Goal: Task Accomplishment & Management: Complete application form

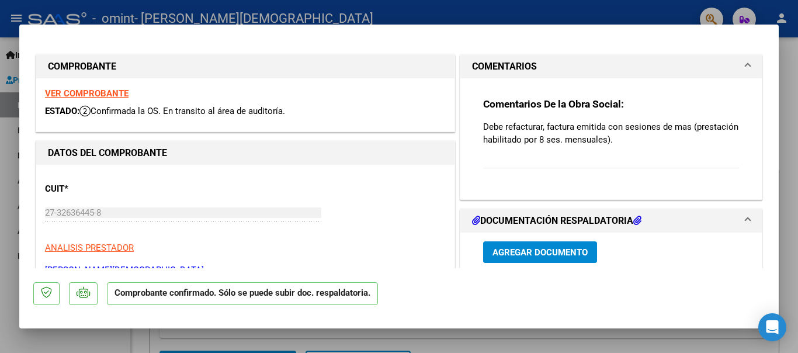
click at [427, 15] on div at bounding box center [399, 176] width 798 height 353
type input "$ 0,00"
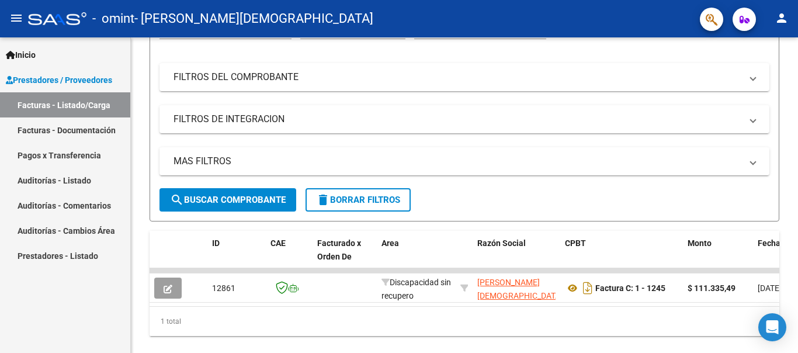
scroll to position [183, 0]
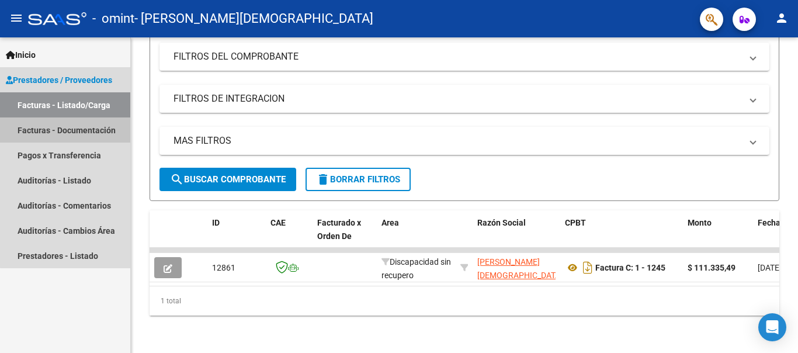
click at [82, 130] on link "Facturas - Documentación" at bounding box center [65, 129] width 130 height 25
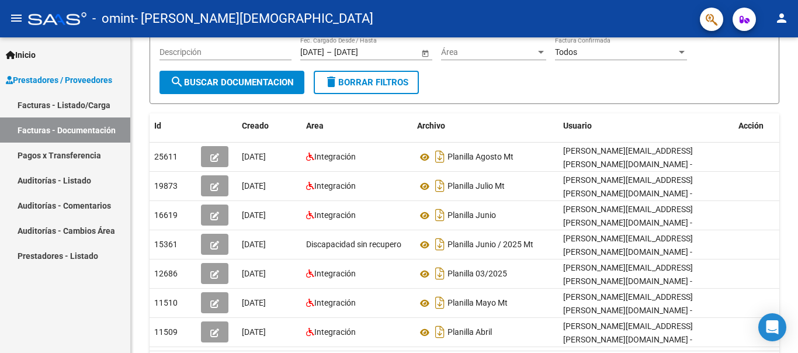
scroll to position [2, 0]
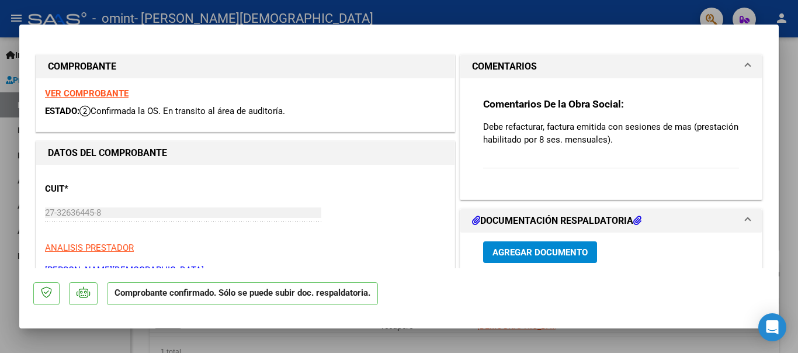
click at [466, 20] on div at bounding box center [399, 176] width 798 height 353
type input "$ 0,00"
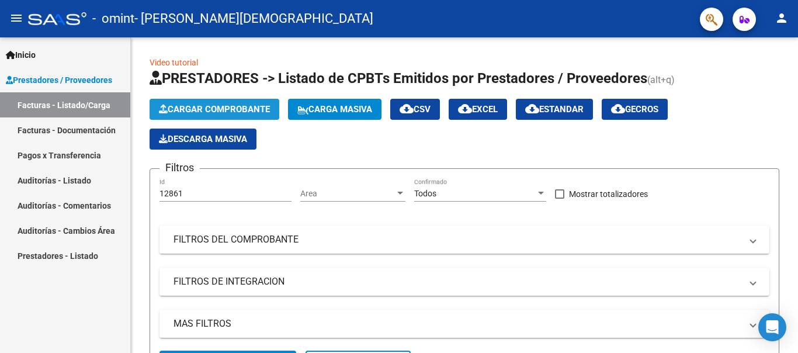
click at [221, 106] on span "Cargar Comprobante" at bounding box center [214, 109] width 111 height 11
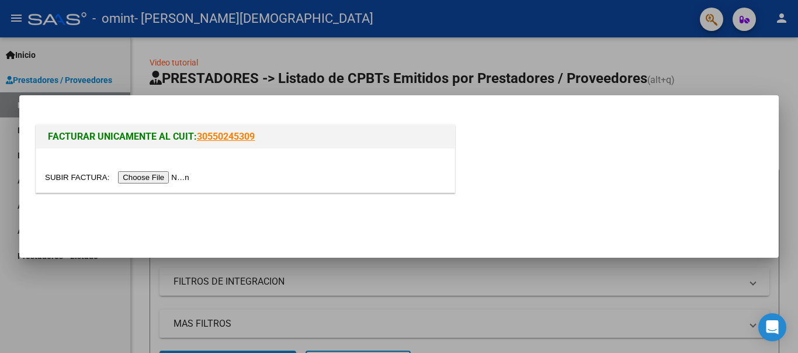
click at [158, 179] on input "file" at bounding box center [119, 177] width 148 height 12
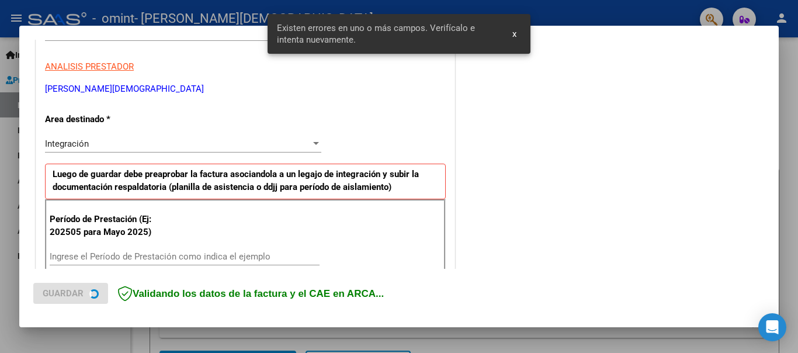
scroll to position [270, 0]
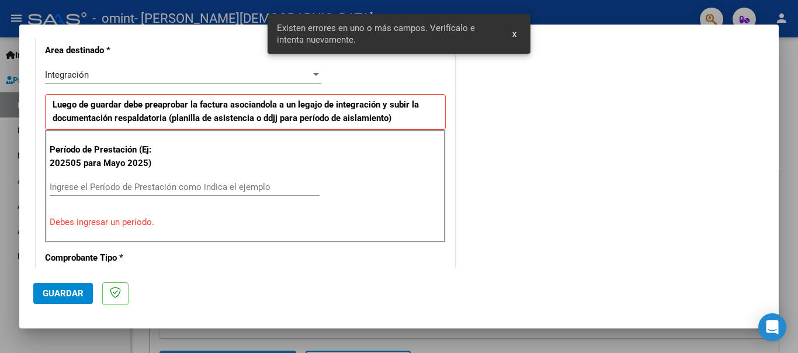
click at [133, 180] on div "Ingrese el Período de Prestación como indica el ejemplo" at bounding box center [185, 187] width 270 height 18
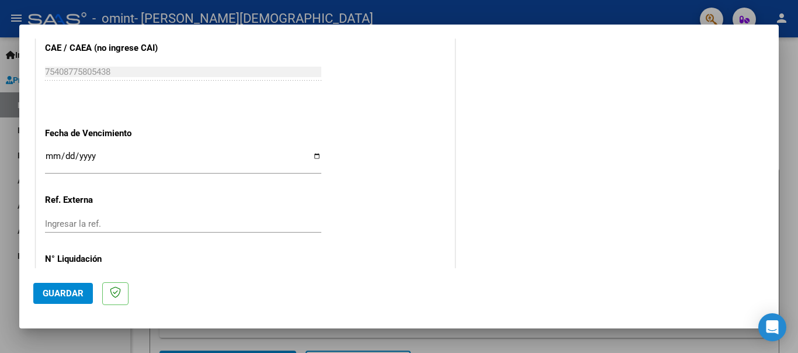
scroll to position [784, 0]
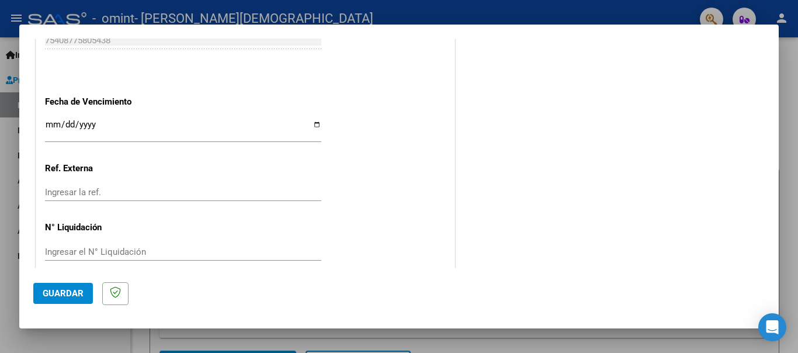
type input "202509"
click at [53, 298] on button "Guardar" at bounding box center [63, 293] width 60 height 21
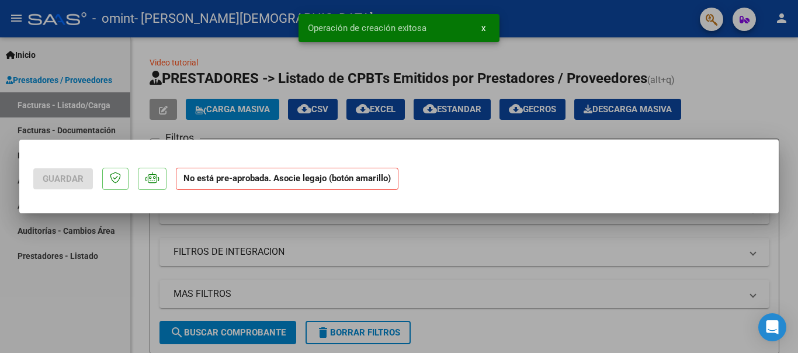
scroll to position [0, 0]
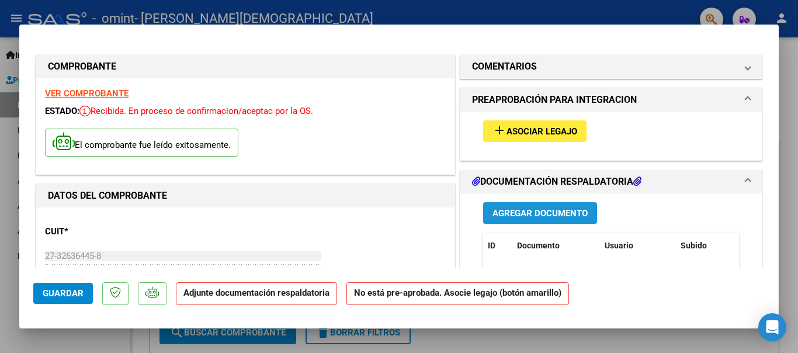
click at [525, 211] on span "Agregar Documento" at bounding box center [539, 213] width 95 height 11
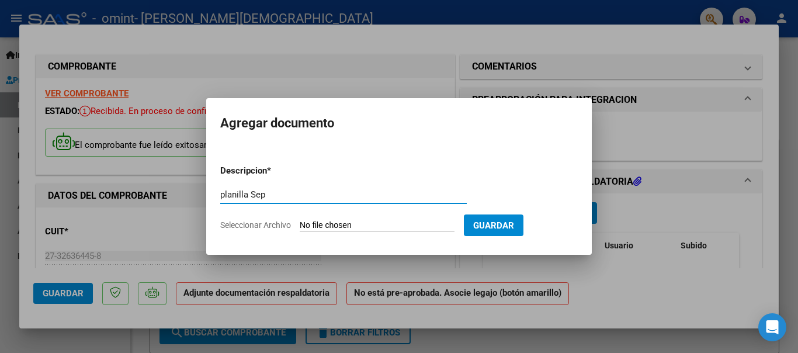
type input "planilla Sep"
type input "C:\fakepath\image2025-03-31-113823 (4).pdf"
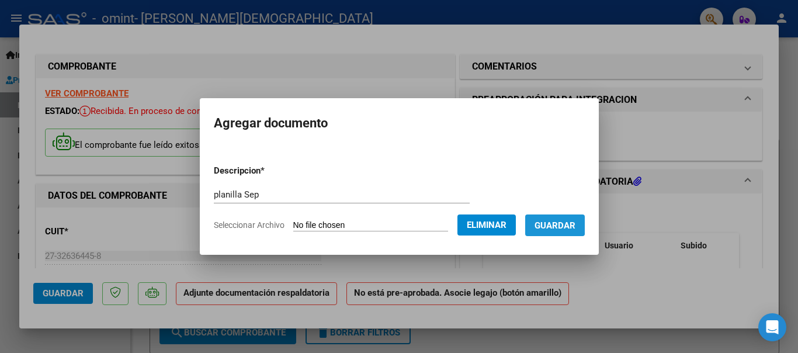
click at [559, 224] on span "Guardar" at bounding box center [554, 225] width 41 height 11
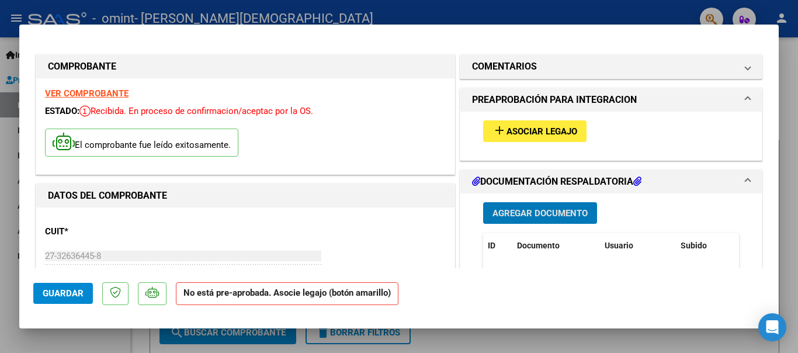
click at [541, 126] on span "Asociar Legajo" at bounding box center [541, 131] width 71 height 11
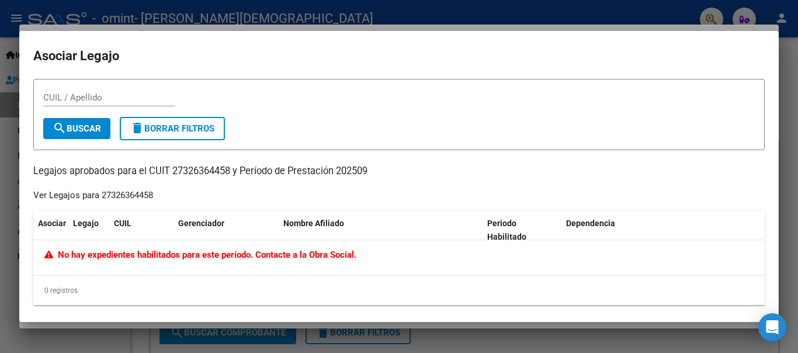
click at [426, 15] on div at bounding box center [399, 176] width 798 height 353
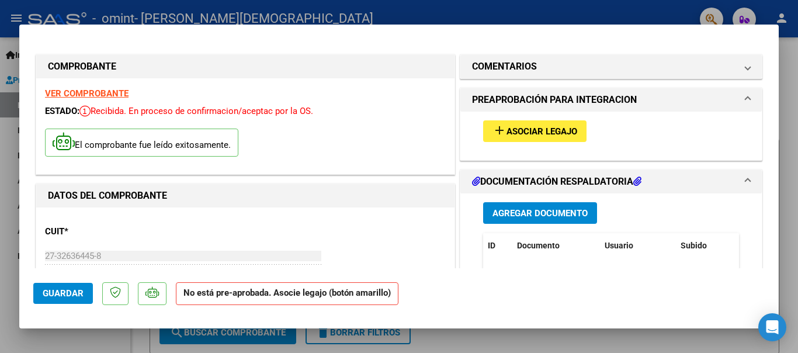
click at [55, 289] on span "Guardar" at bounding box center [63, 293] width 41 height 11
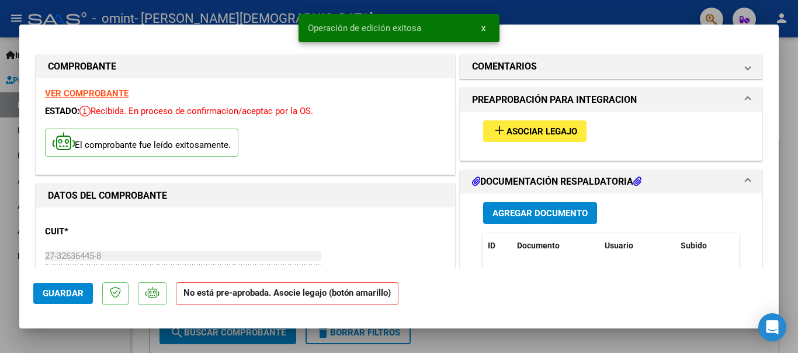
click at [449, 2] on div "Operación de edición exitosa x" at bounding box center [398, 28] width 229 height 56
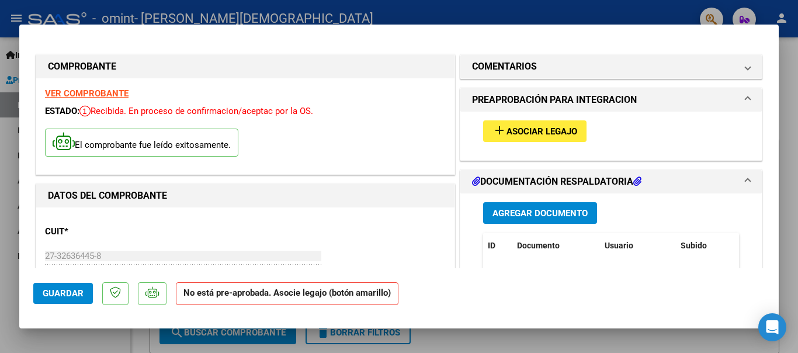
click at [504, 129] on mat-icon "add" at bounding box center [499, 130] width 14 height 14
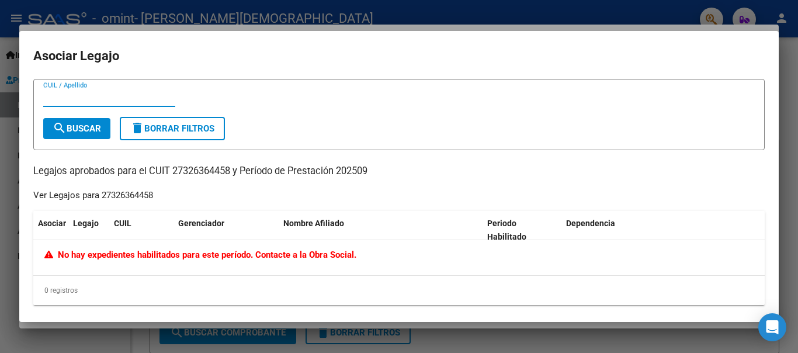
click at [173, 16] on div at bounding box center [399, 176] width 798 height 353
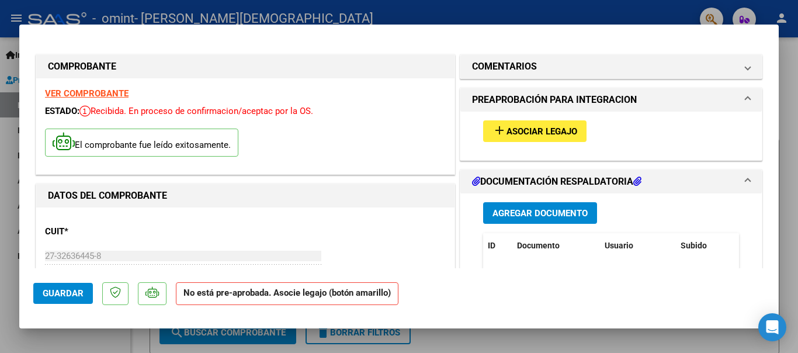
click at [13, 235] on div at bounding box center [399, 176] width 798 height 353
type input "$ 0,00"
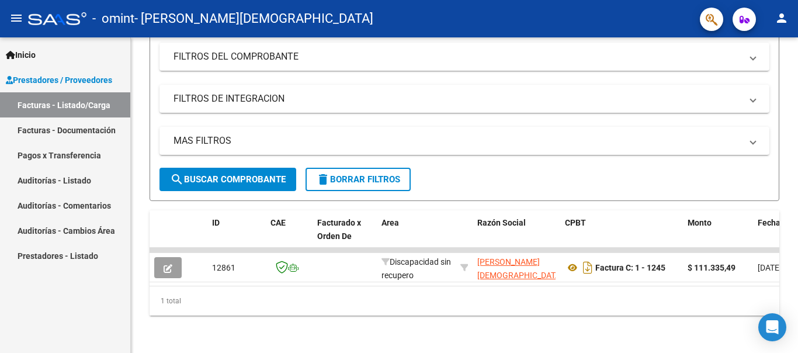
click at [75, 78] on span "Prestadores / Proveedores" at bounding box center [59, 80] width 106 height 13
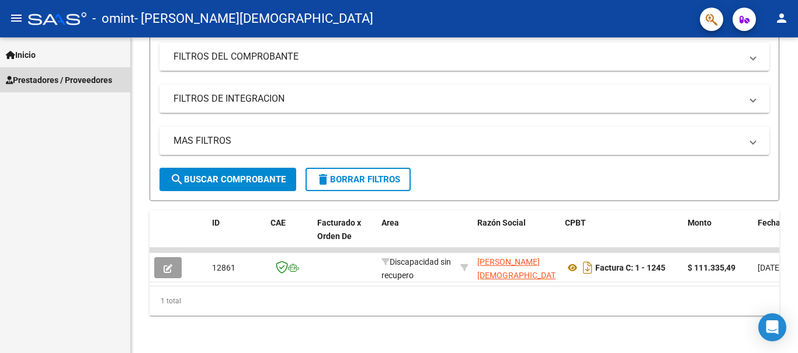
click at [75, 78] on span "Prestadores / Proveedores" at bounding box center [59, 80] width 106 height 13
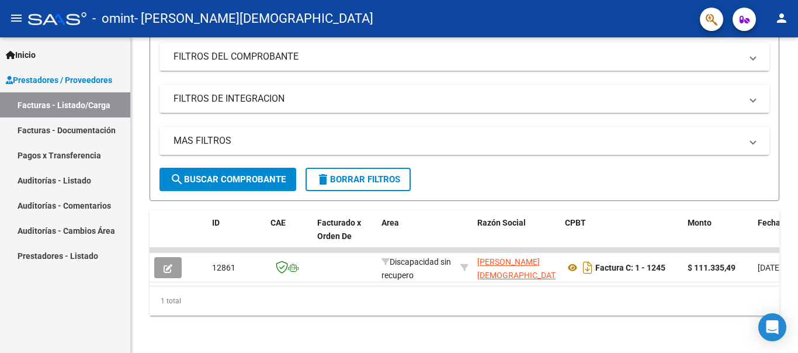
click at [79, 134] on link "Facturas - Documentación" at bounding box center [65, 129] width 130 height 25
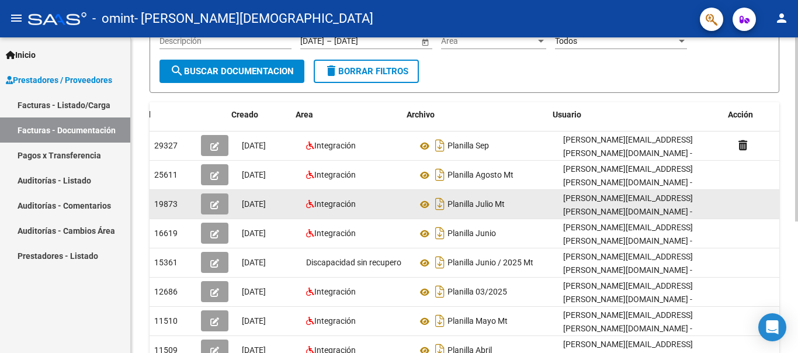
scroll to position [0, 13]
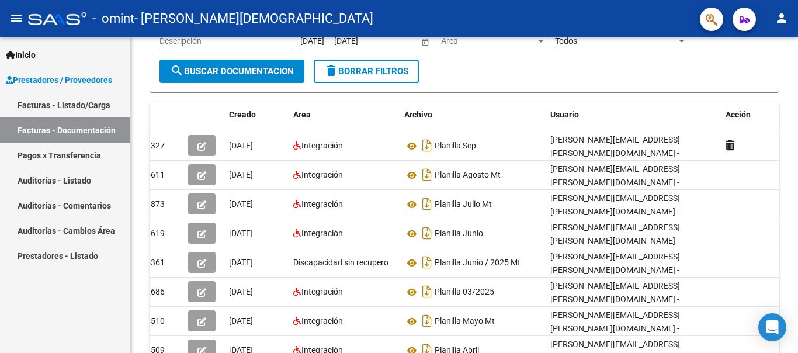
click at [75, 107] on link "Facturas - Listado/Carga" at bounding box center [65, 104] width 130 height 25
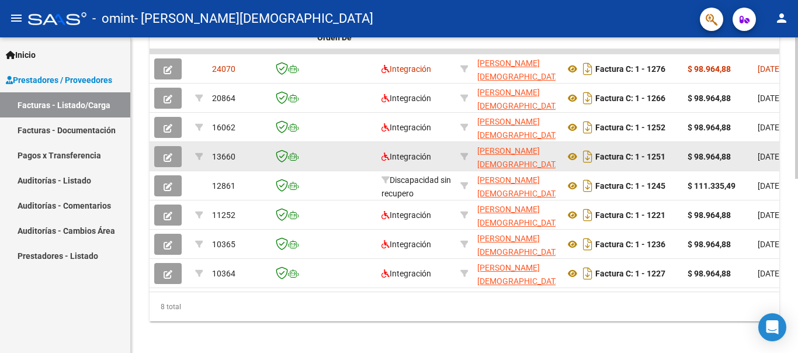
scroll to position [384, 0]
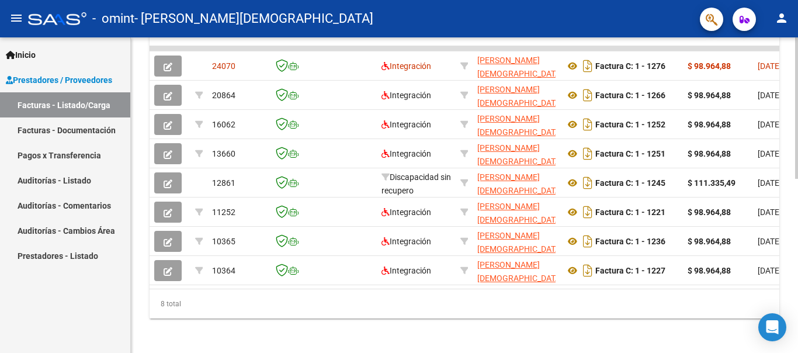
drag, startPoint x: 297, startPoint y: 286, endPoint x: 326, endPoint y: 287, distance: 28.6
click at [326, 287] on datatable-body "24070 Integración [PERSON_NAME][DEMOGRAPHIC_DATA] 27326364458 Factura C: 1 - 12…" at bounding box center [465, 167] width 630 height 242
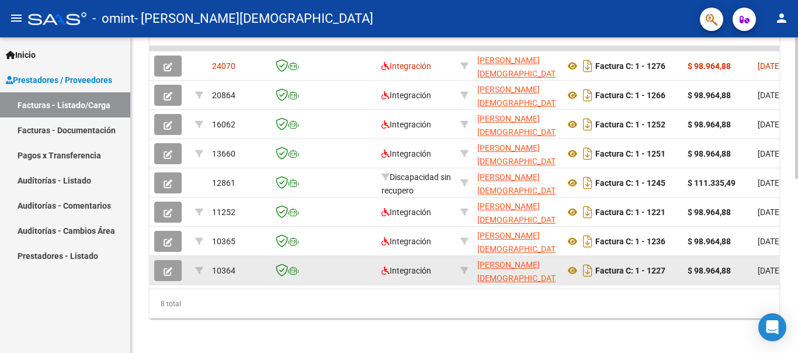
click at [322, 284] on datatable-body-cell at bounding box center [345, 270] width 64 height 29
drag, startPoint x: 300, startPoint y: 282, endPoint x: 329, endPoint y: 282, distance: 29.2
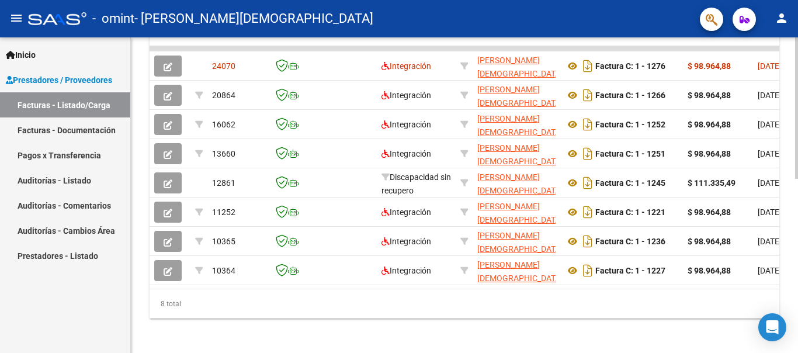
click at [317, 286] on datatable-selection "24070 Integración [PERSON_NAME][DEMOGRAPHIC_DATA] 27326364458 Factura C: 1 - 12…" at bounding box center [465, 281] width 630 height 9
drag, startPoint x: 293, startPoint y: 285, endPoint x: 316, endPoint y: 285, distance: 23.4
click at [316, 285] on datatable-selection "24070 Integración [PERSON_NAME][DEMOGRAPHIC_DATA] 27326364458 Factura C: 1 - 12…" at bounding box center [465, 281] width 630 height 9
drag, startPoint x: 262, startPoint y: 284, endPoint x: 291, endPoint y: 286, distance: 28.7
click at [291, 286] on datatable-selection "24070 Integración [PERSON_NAME][DEMOGRAPHIC_DATA] 27326364458 Factura C: 1 - 12…" at bounding box center [465, 281] width 630 height 9
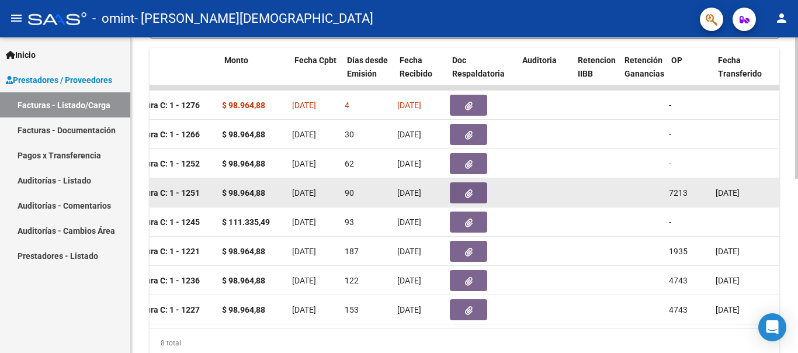
scroll to position [0, 463]
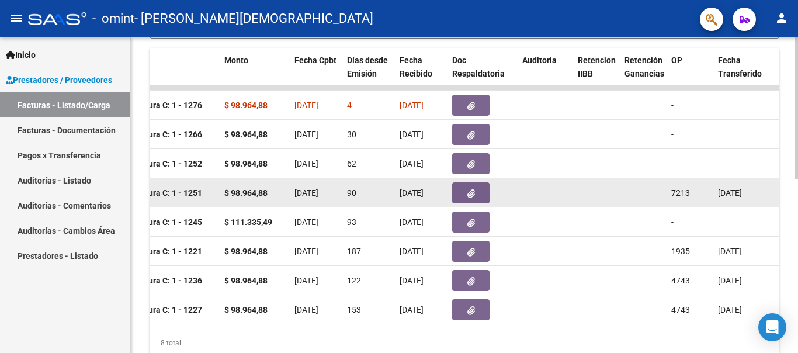
click at [622, 192] on datatable-body-cell at bounding box center [643, 192] width 47 height 29
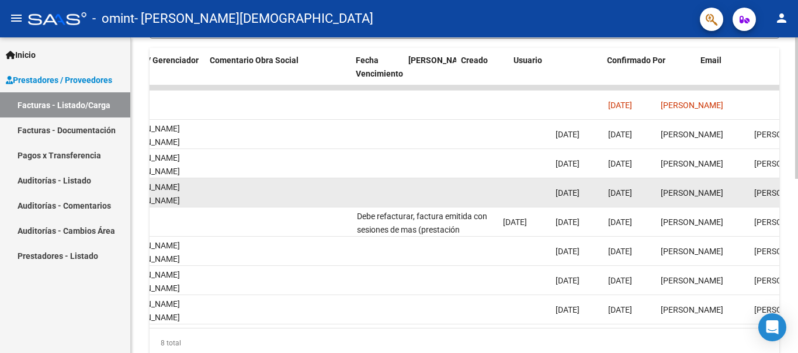
scroll to position [0, 1833]
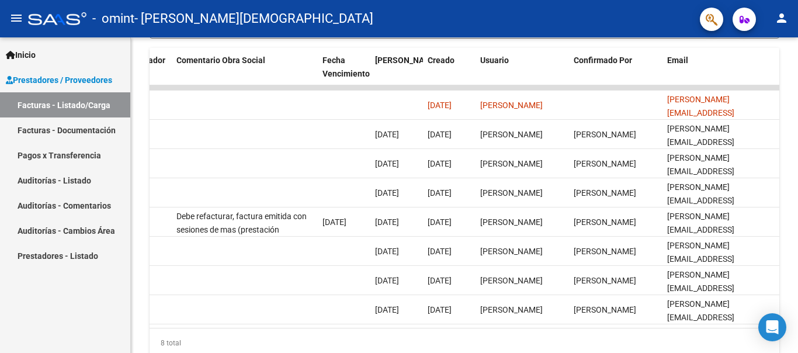
click at [782, 23] on mat-icon "person" at bounding box center [782, 18] width 14 height 14
